Goal: Information Seeking & Learning: Check status

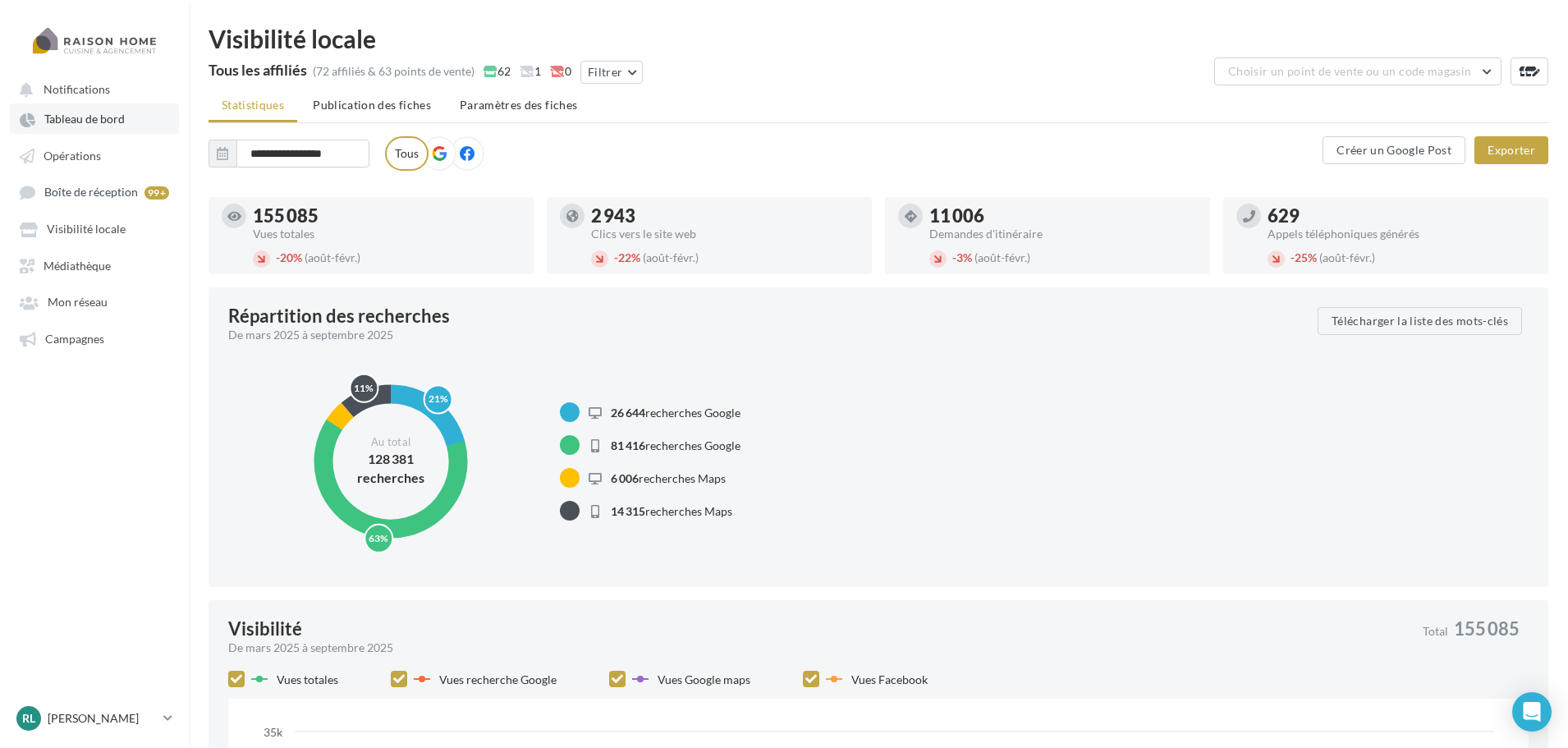
click at [107, 121] on span "Tableau de bord" at bounding box center [85, 119] width 80 height 14
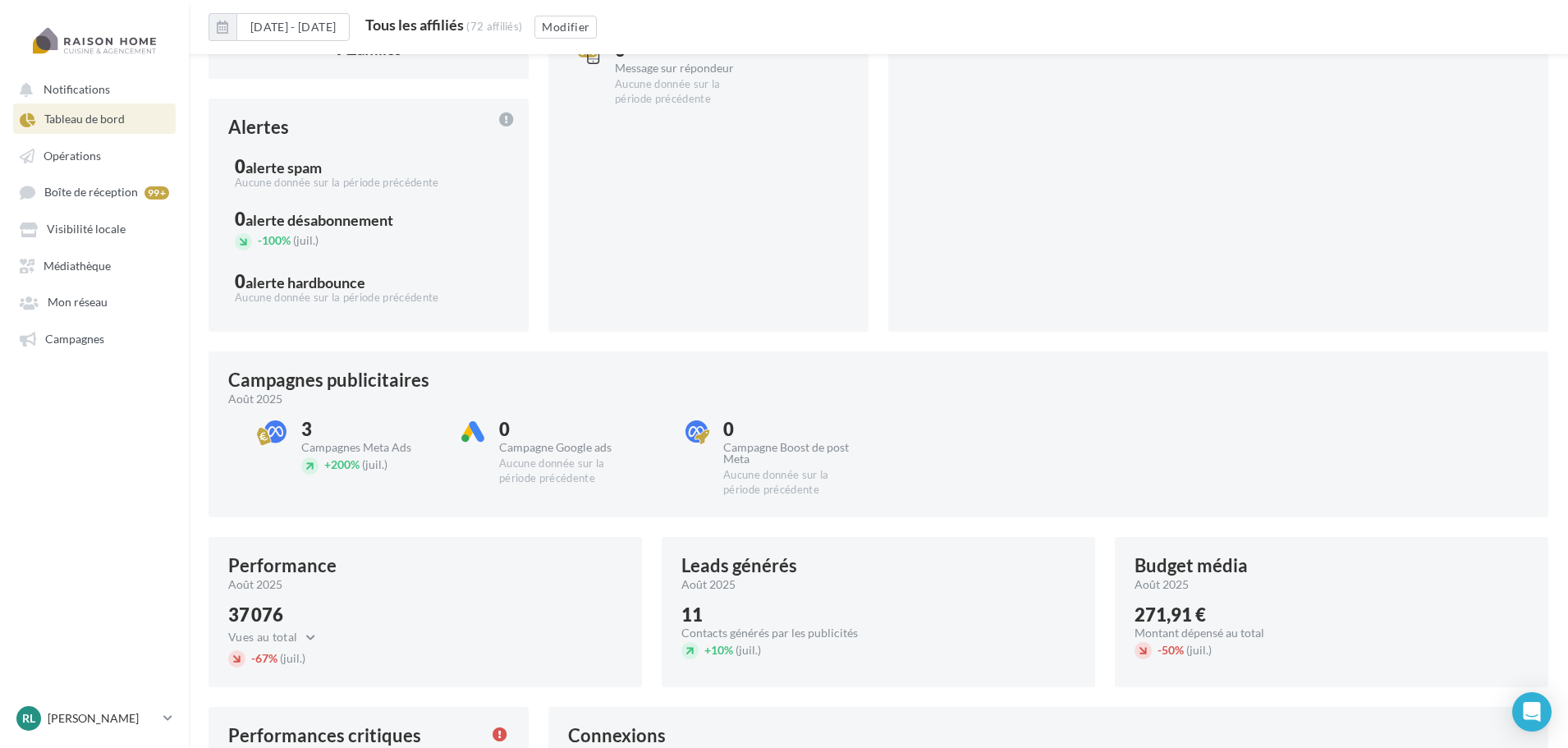
scroll to position [342, 0]
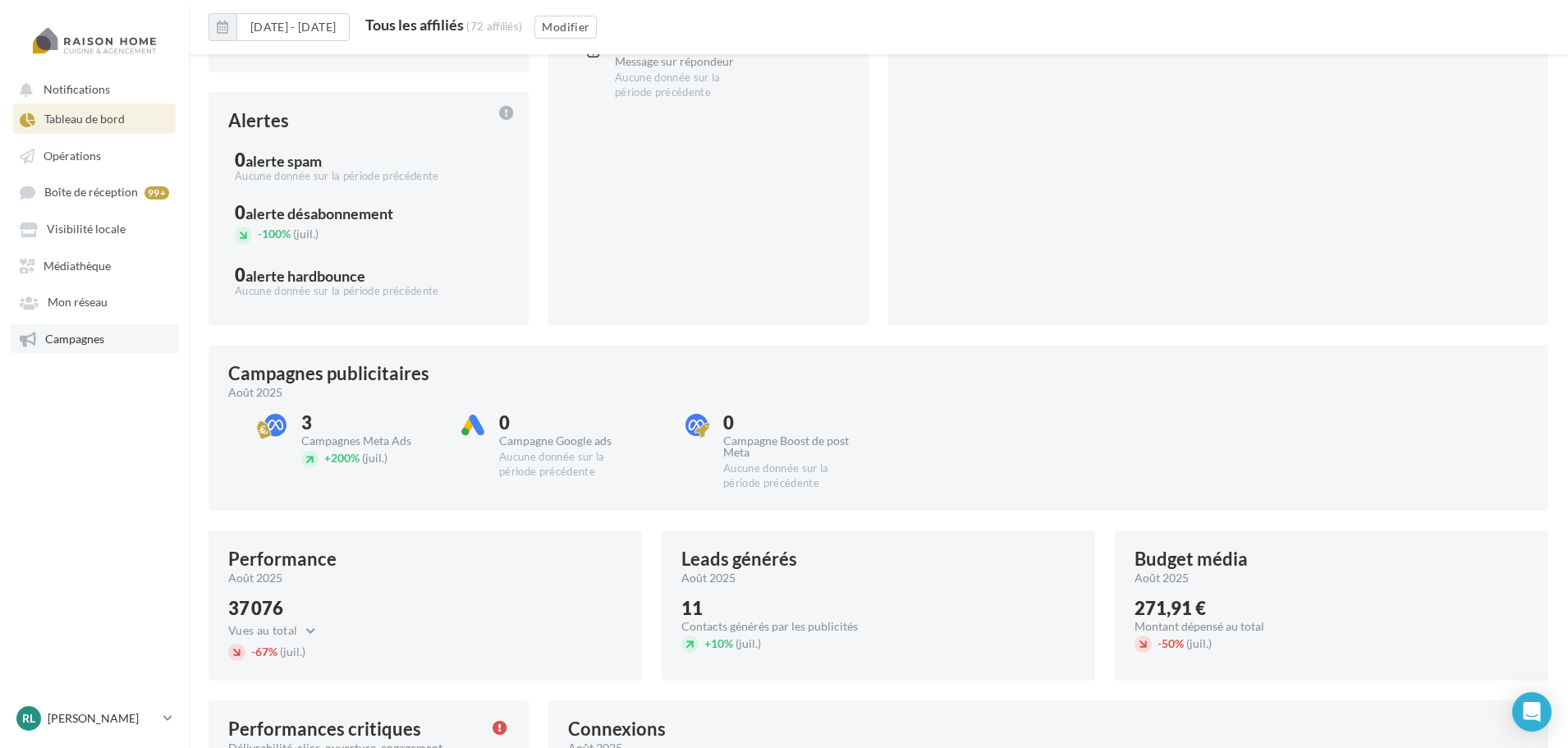
click at [113, 340] on link "Campagnes" at bounding box center [95, 338] width 169 height 29
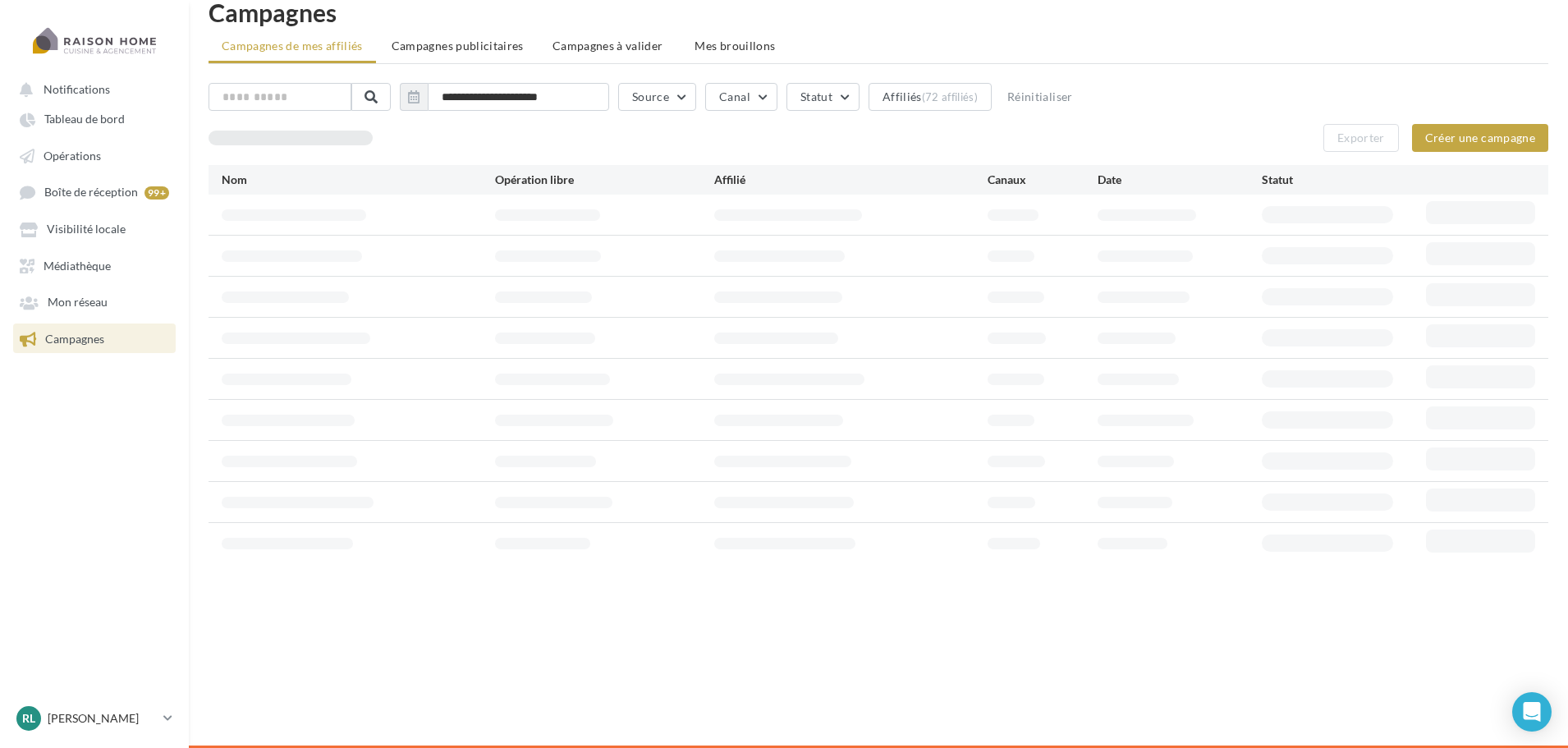
scroll to position [26, 0]
click at [477, 47] on span "Campagnes publicitaires" at bounding box center [458, 45] width 132 height 14
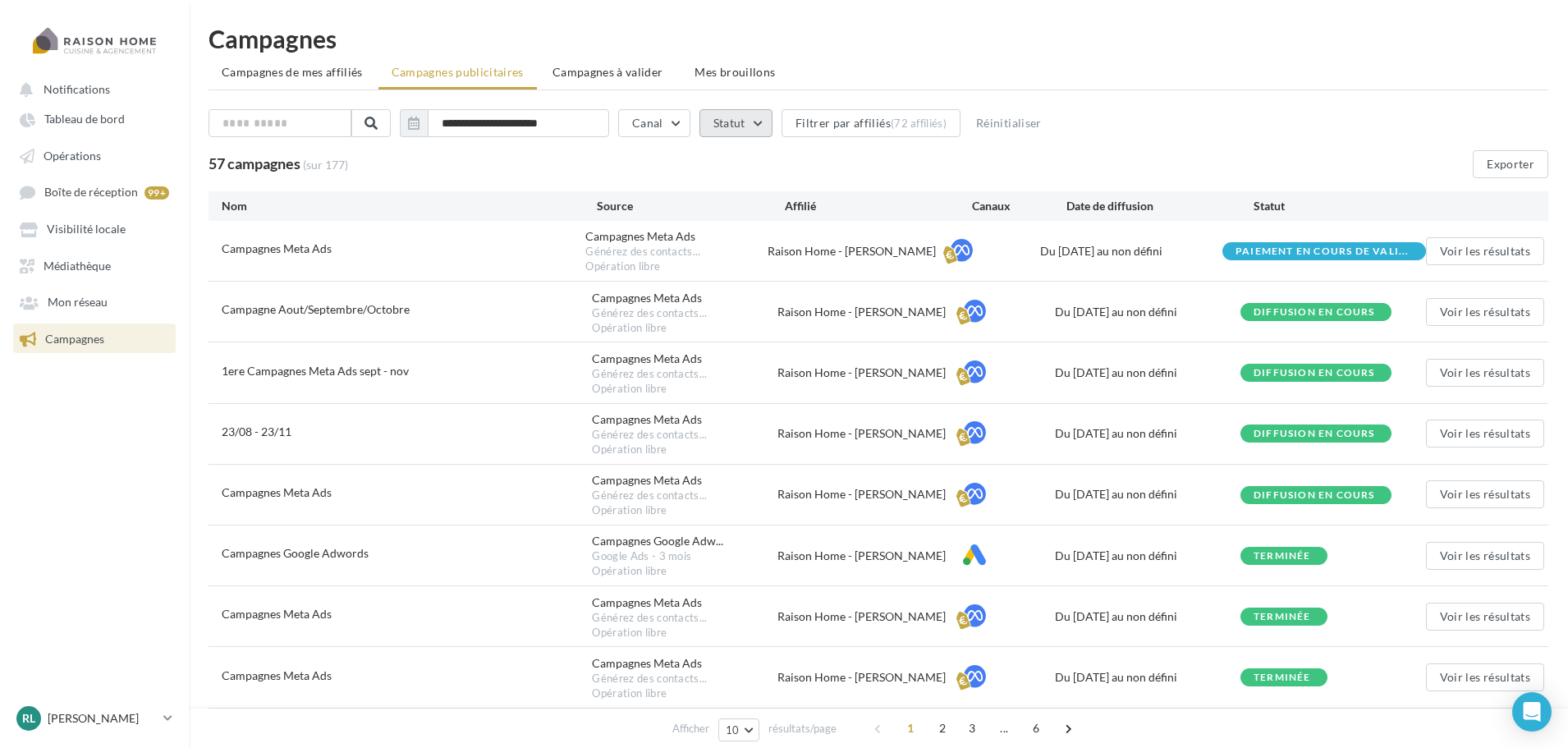
click at [738, 126] on button "Statut" at bounding box center [735, 122] width 73 height 28
click at [765, 240] on div "En cours" at bounding box center [758, 236] width 44 height 17
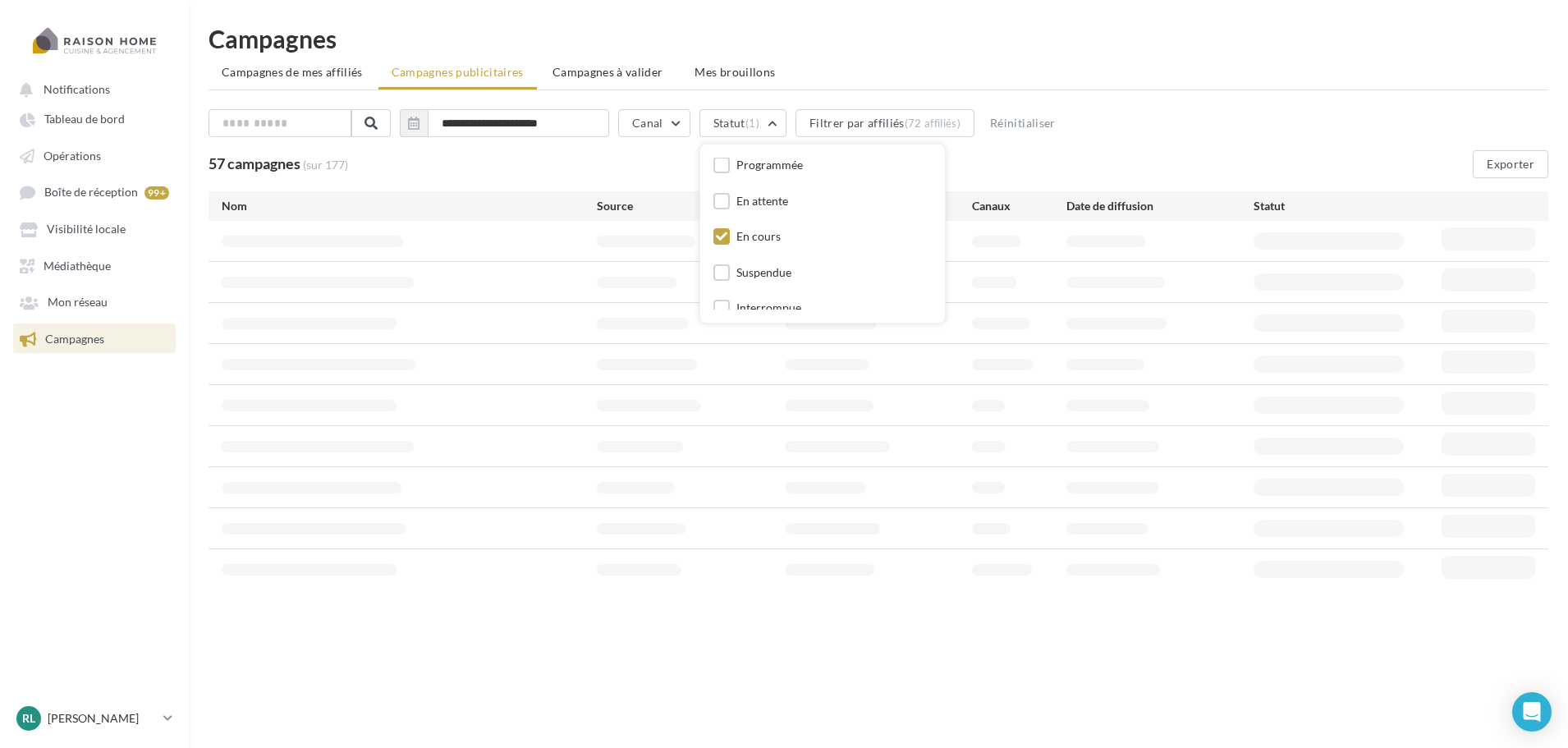
click at [1239, 122] on div "**********" at bounding box center [879, 126] width 1340 height 34
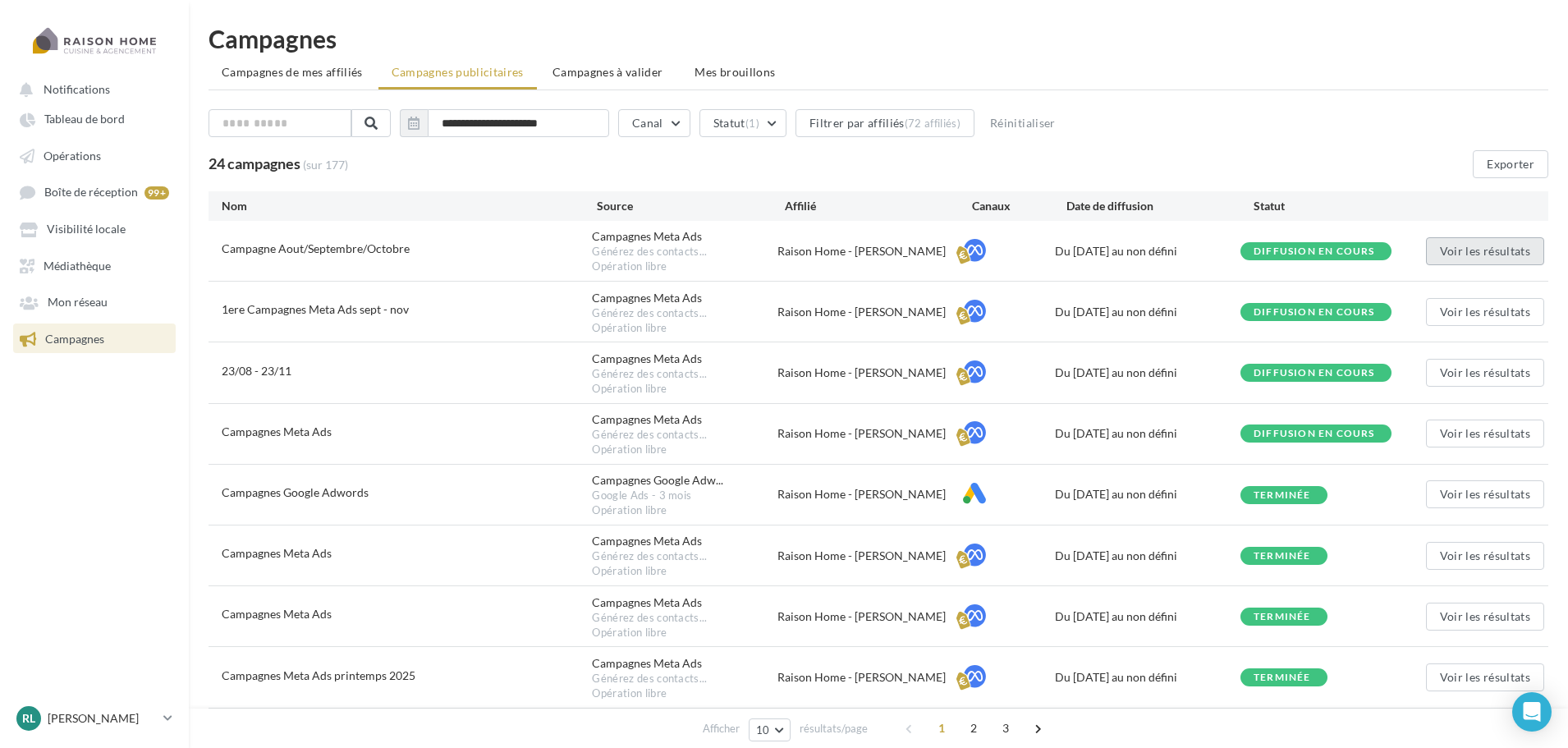
click at [1482, 249] on button "Voir les résultats" at bounding box center [1485, 250] width 118 height 28
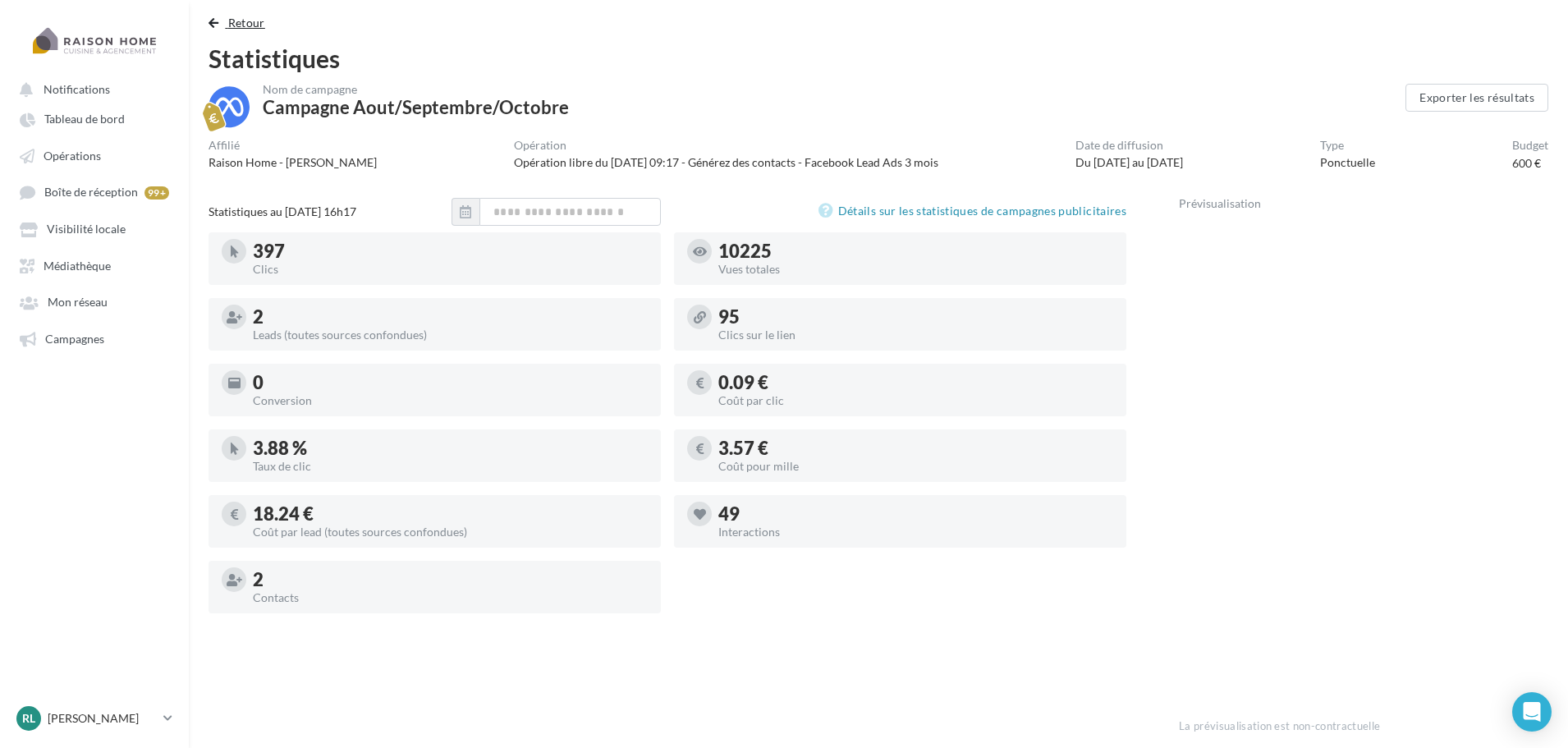
click at [253, 30] on button "Retour" at bounding box center [240, 23] width 63 height 20
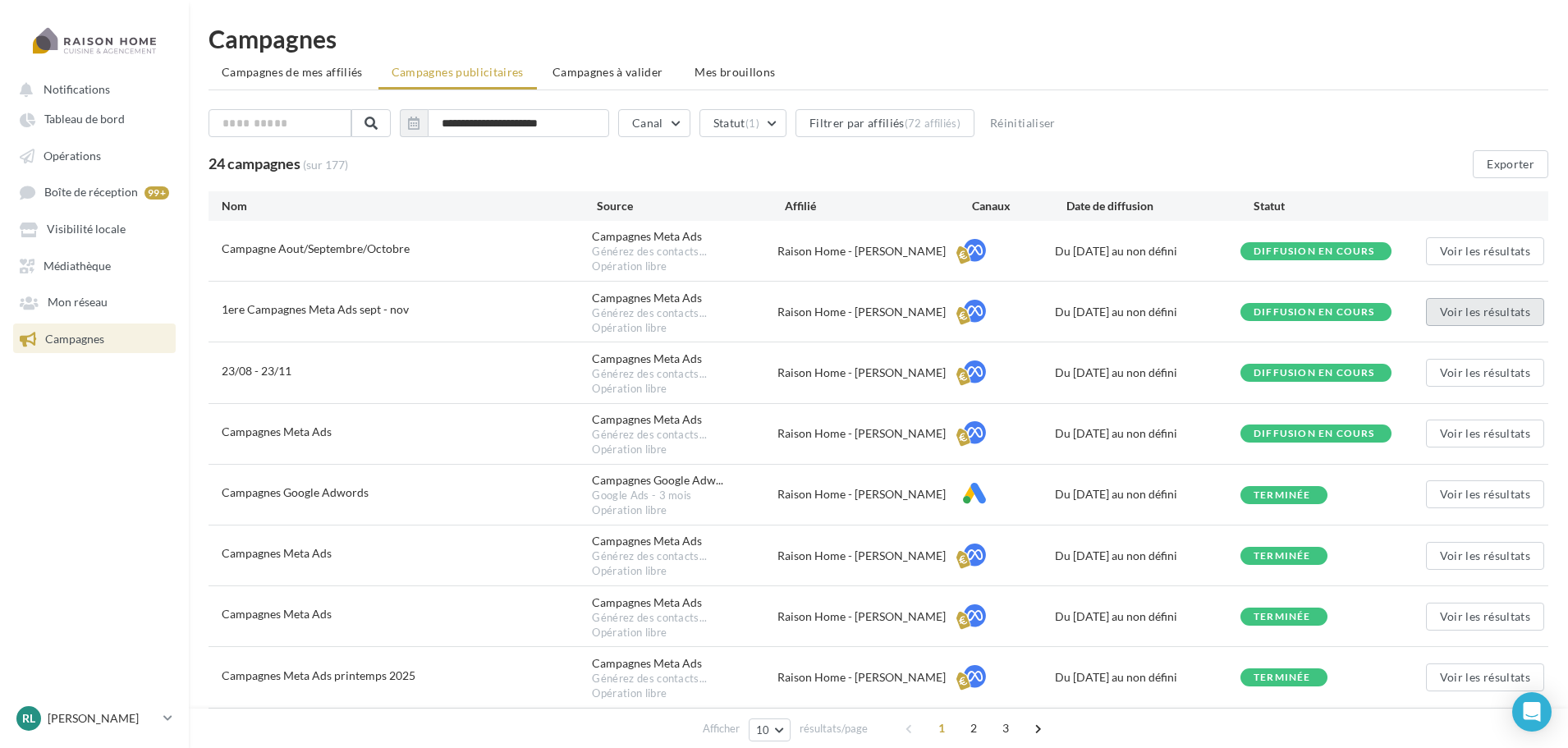
click at [1454, 315] on button "Voir les résultats" at bounding box center [1485, 312] width 118 height 28
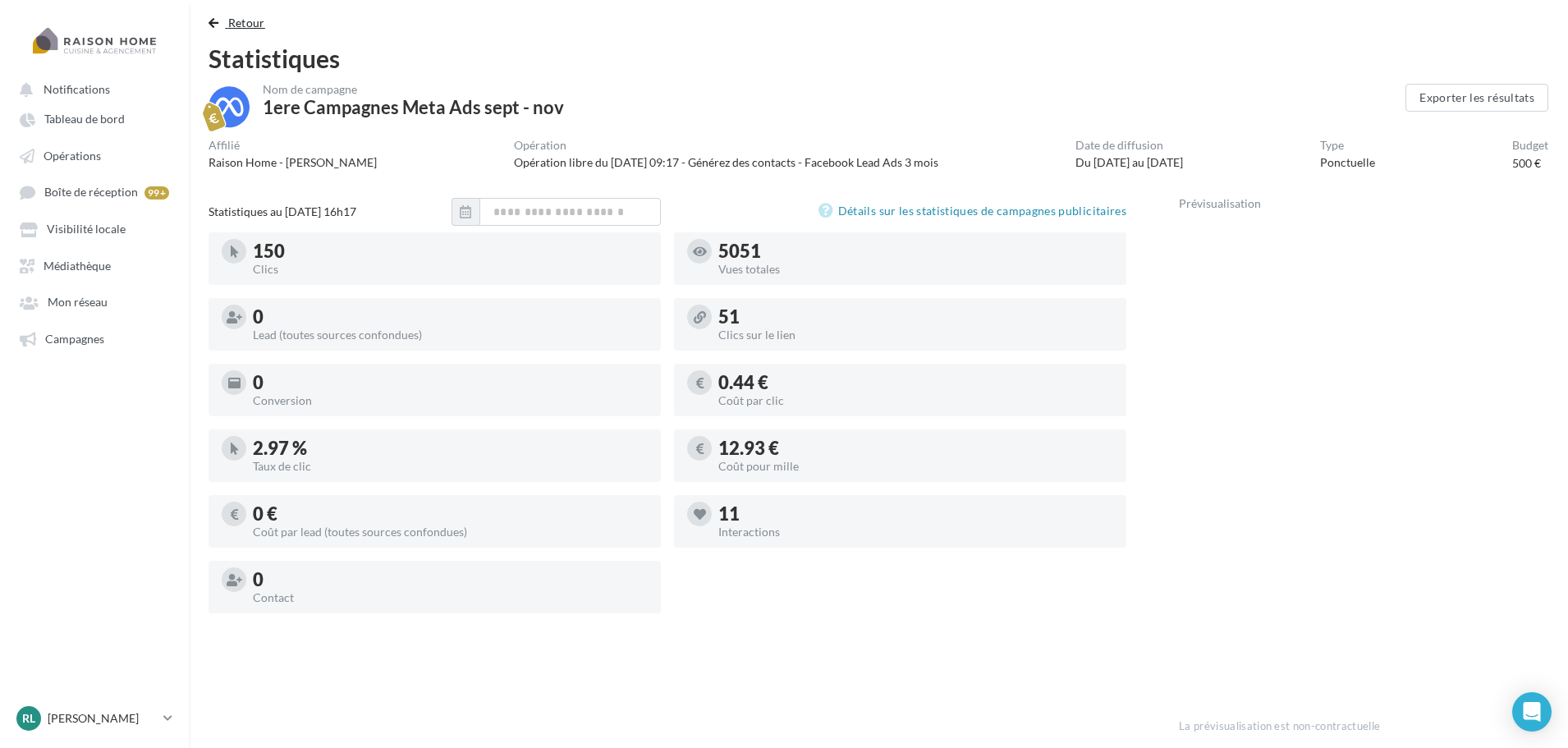
click at [239, 23] on span "Retour" at bounding box center [246, 23] width 37 height 14
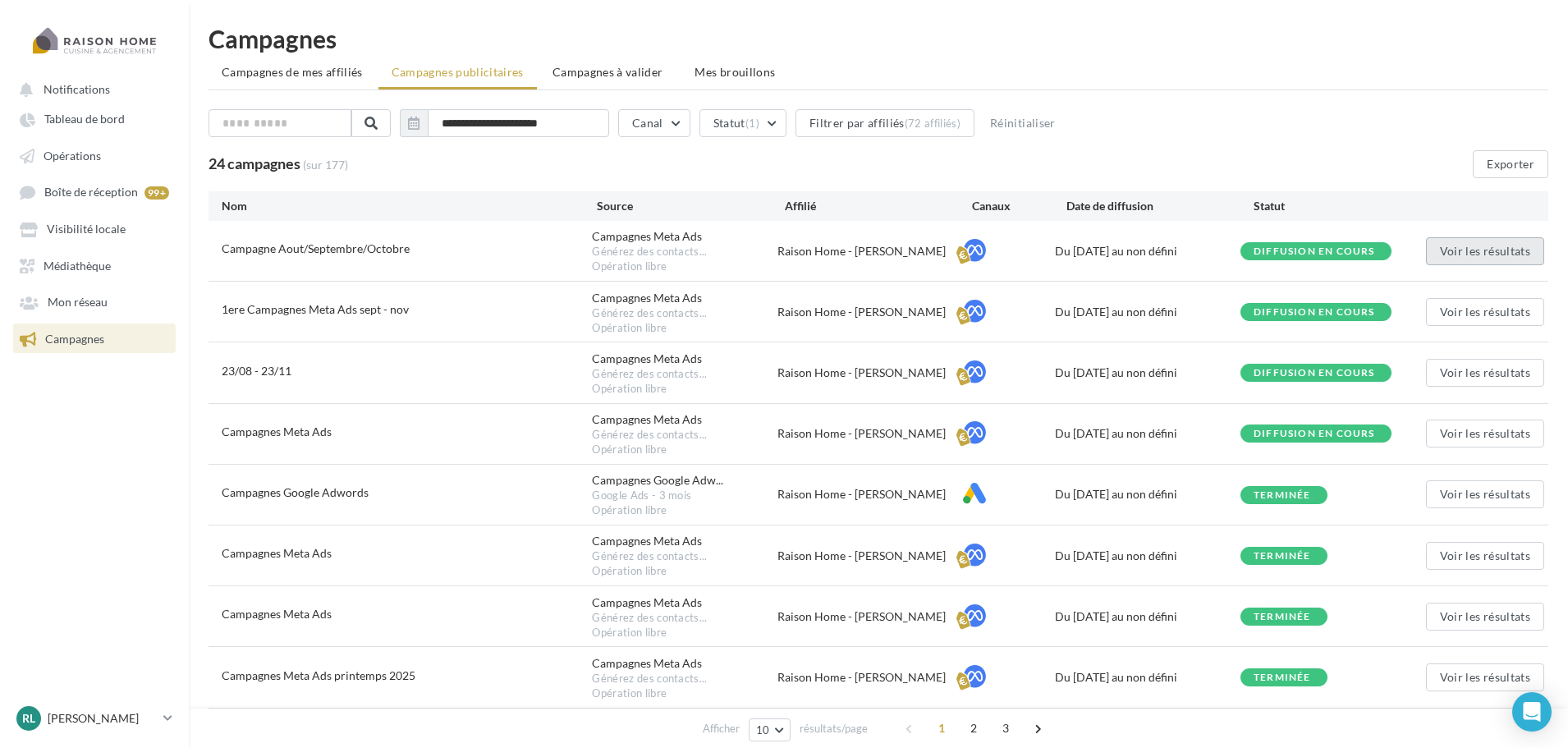
click at [1496, 256] on button "Voir les résultats" at bounding box center [1485, 250] width 118 height 28
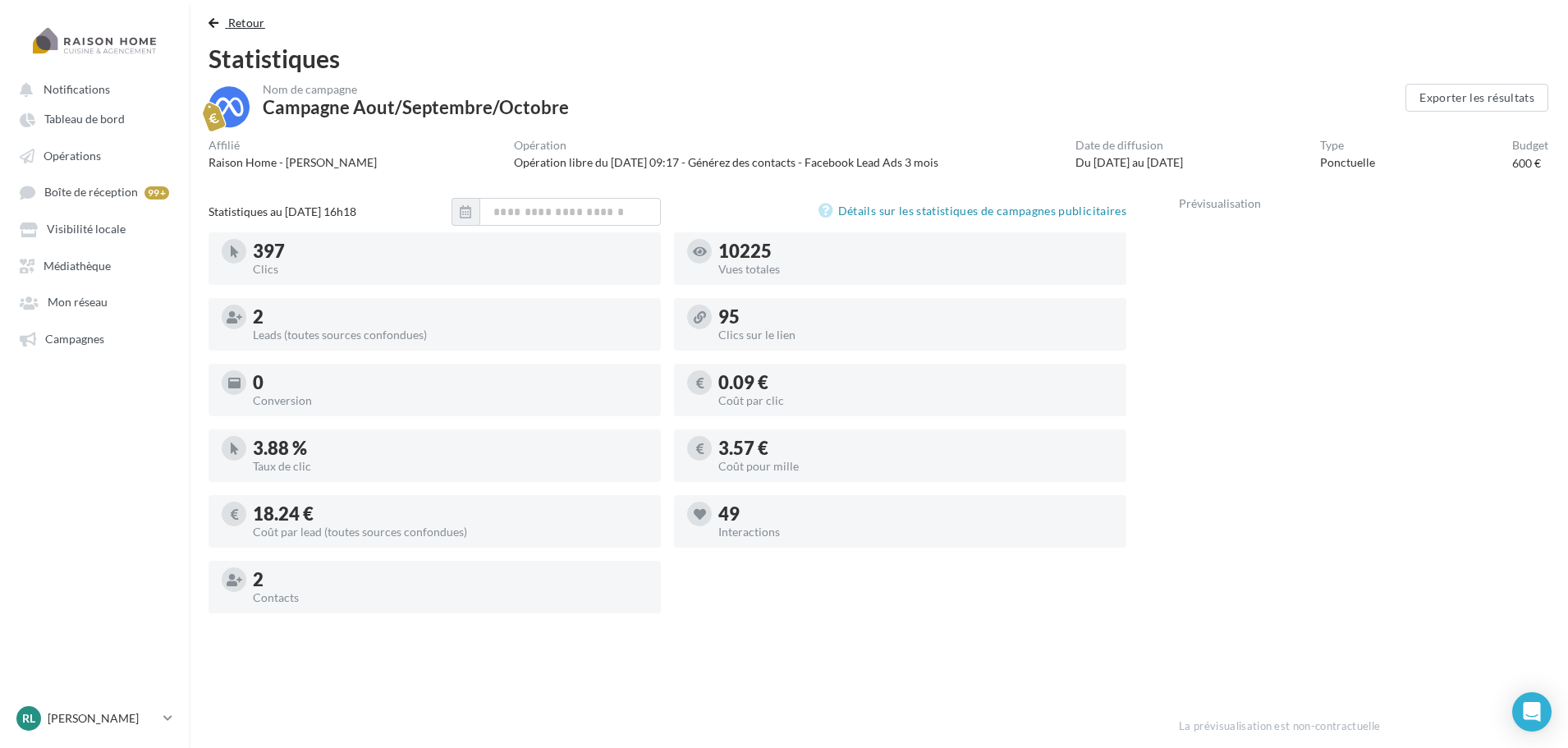
click at [234, 26] on span "Retour" at bounding box center [246, 23] width 37 height 14
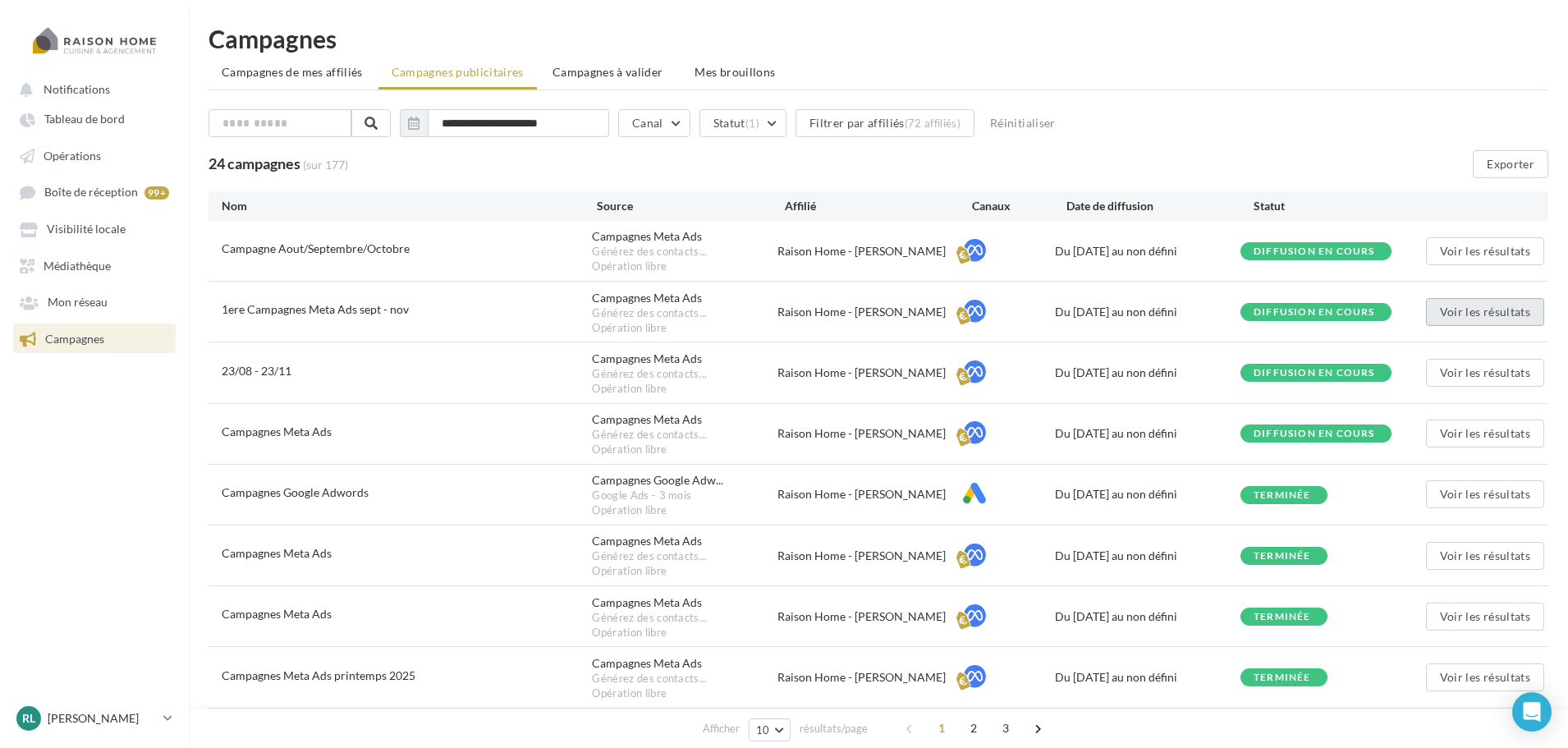
click at [1475, 317] on button "Voir les résultats" at bounding box center [1485, 312] width 118 height 28
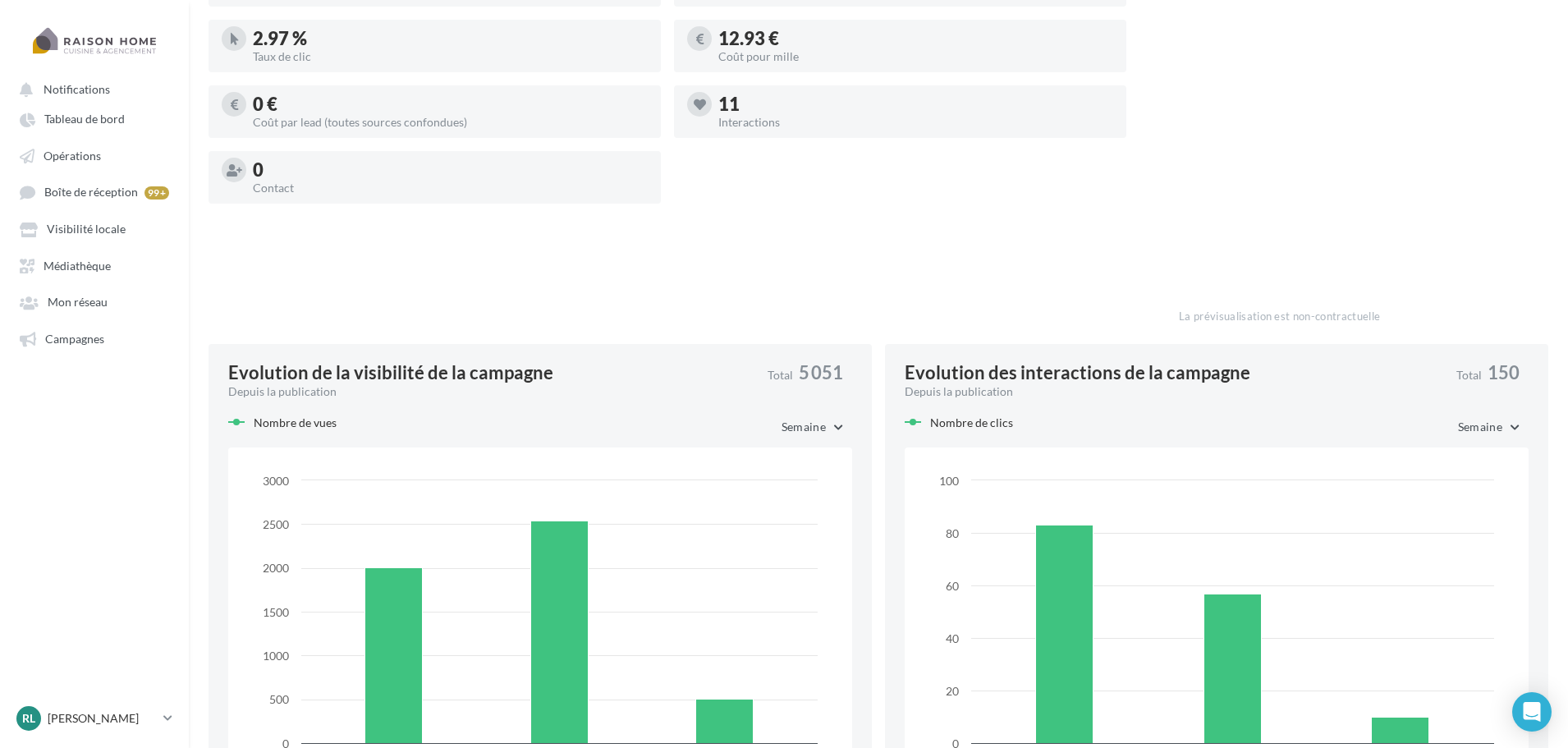
scroll to position [528, 0]
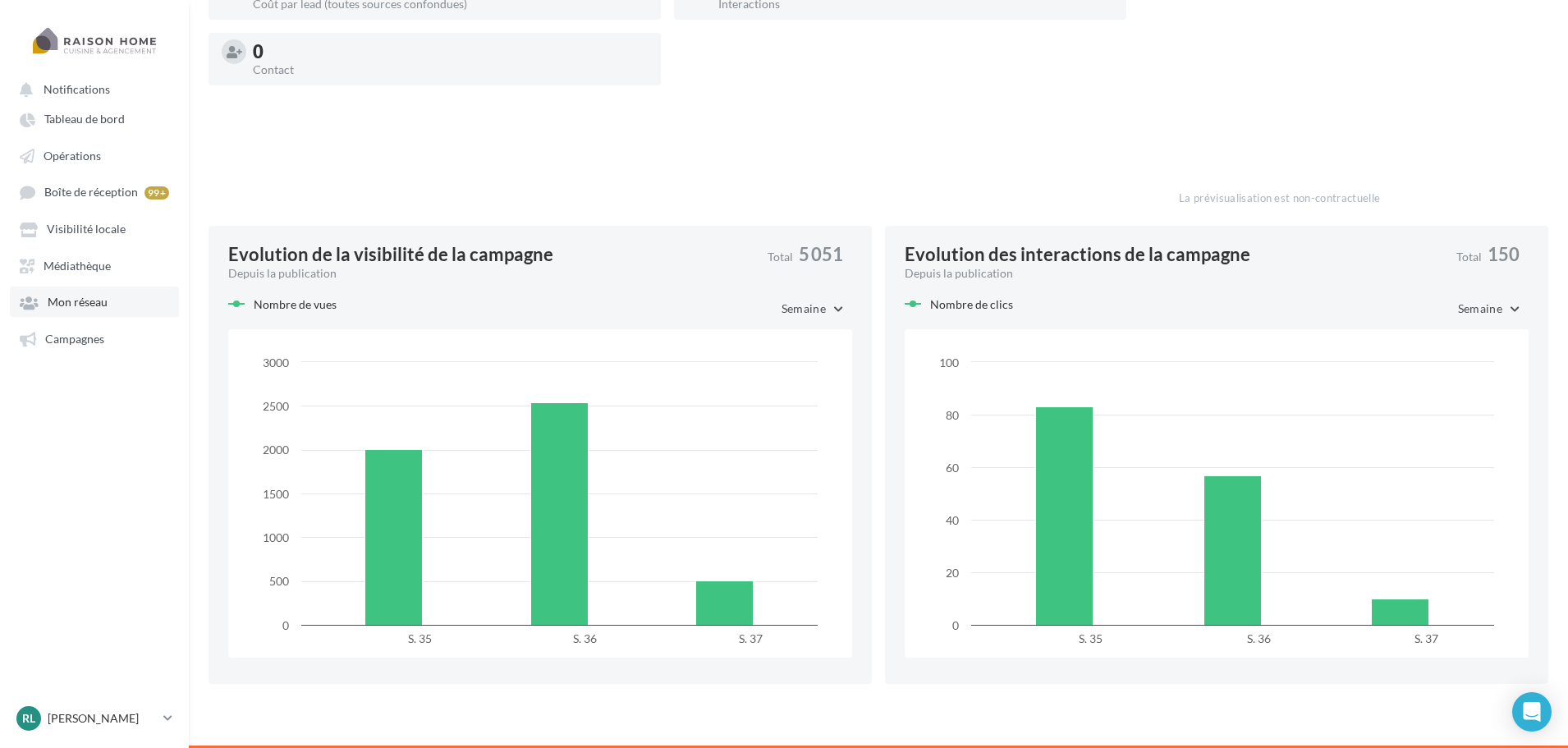
click at [111, 303] on link "Mon réseau" at bounding box center [95, 301] width 169 height 29
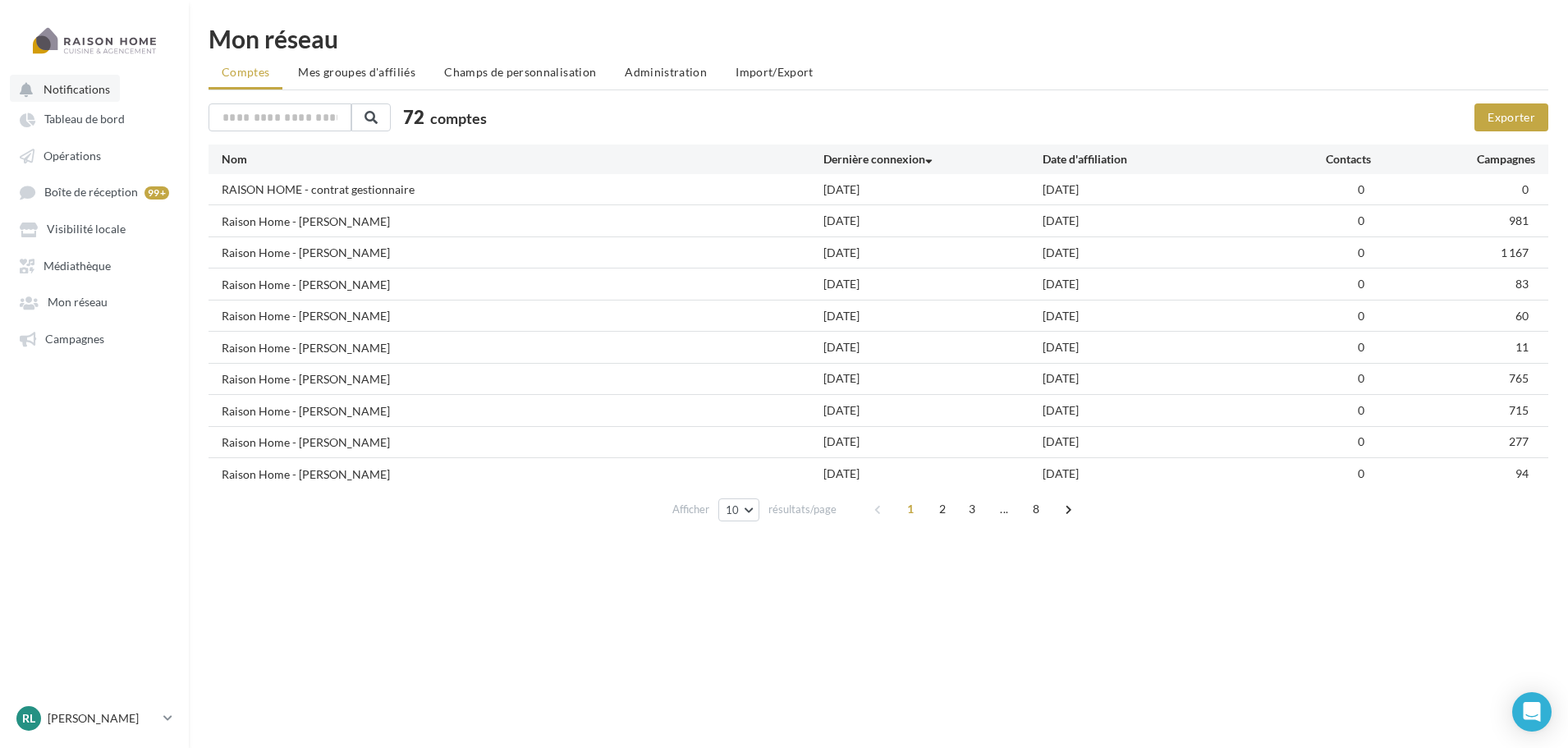
click at [118, 85] on li "Notifications" at bounding box center [95, 89] width 162 height 17
click at [106, 90] on span "Notifications" at bounding box center [76, 89] width 66 height 14
click at [41, 91] on account-notifications-button "Notifications" at bounding box center [64, 88] width 110 height 27
click at [135, 86] on li "Notifications" at bounding box center [95, 89] width 162 height 17
click at [11, 88] on account-notifications-button "Notifications" at bounding box center [64, 88] width 110 height 27
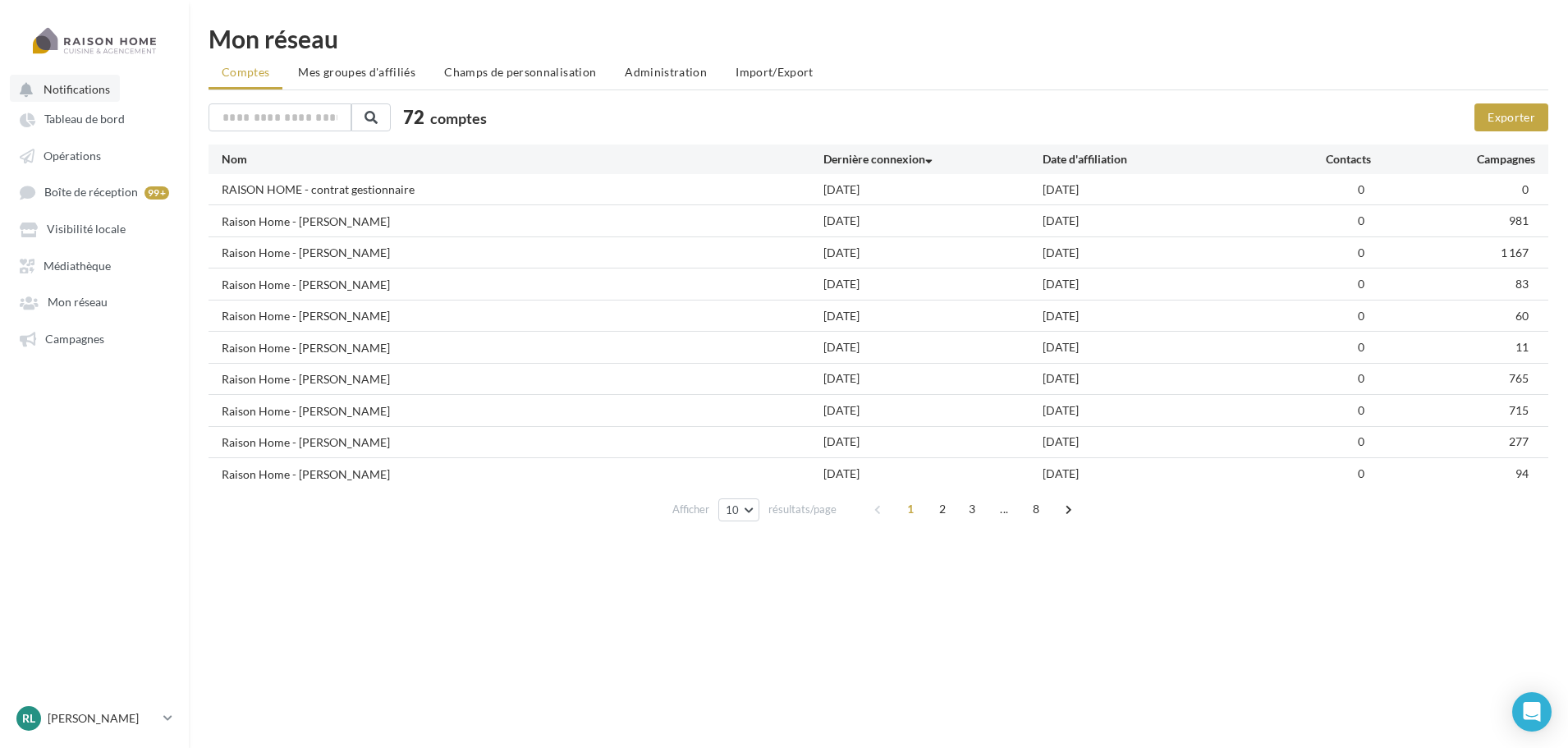
click at [24, 87] on icon at bounding box center [28, 90] width 15 height 15
click at [848, 63] on ul "Comptes Mes groupes d'affiliés Champs de personnalisation Administration Import…" at bounding box center [879, 74] width 1340 height 33
click at [1046, 607] on div "Notifications Tableau de bord Opérations Boîte de réception" at bounding box center [784, 400] width 1568 height 748
click at [1160, 560] on div "Notifications Tableau de bord Opérations Boîte de réception" at bounding box center [784, 400] width 1568 height 748
